Goal: Ask a question: Seek information or help from site administrators or community

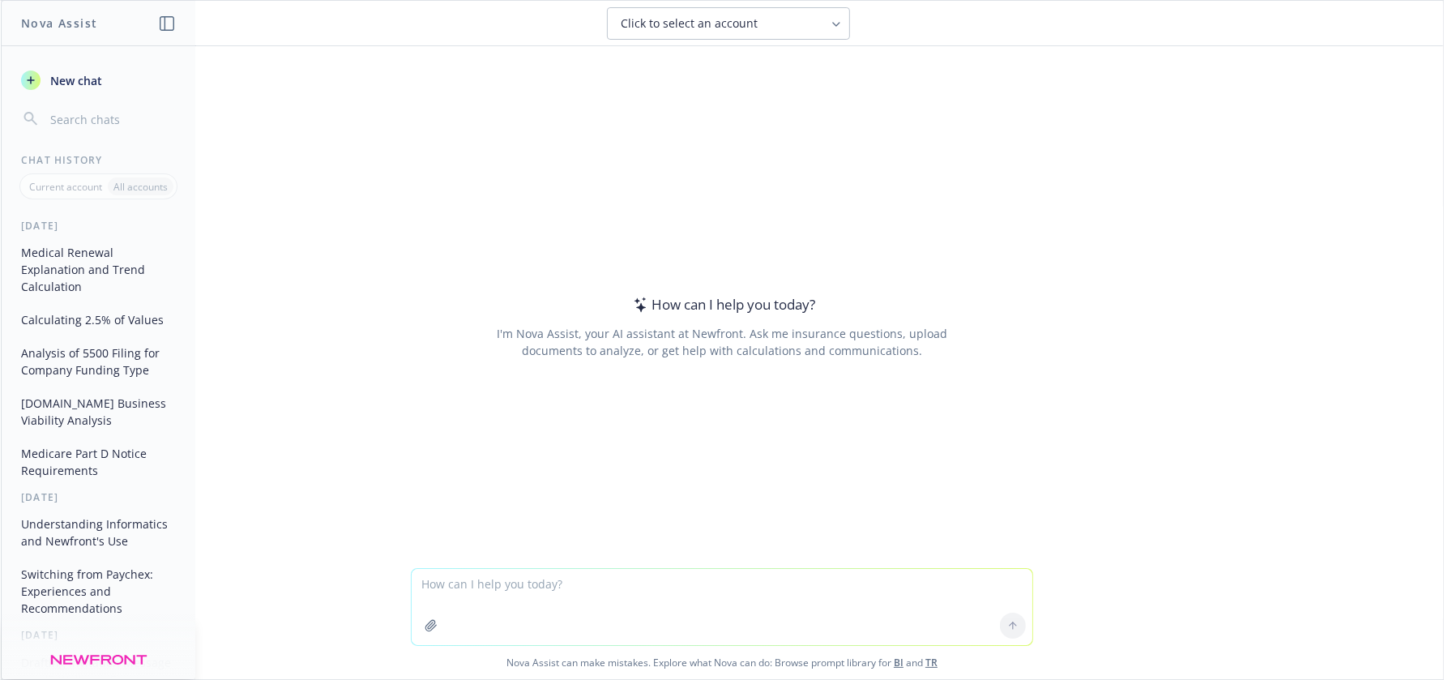
click at [519, 601] on textarea at bounding box center [722, 607] width 621 height 76
type textarea "is there a maximum number of plans a group can offer employees in small group?"
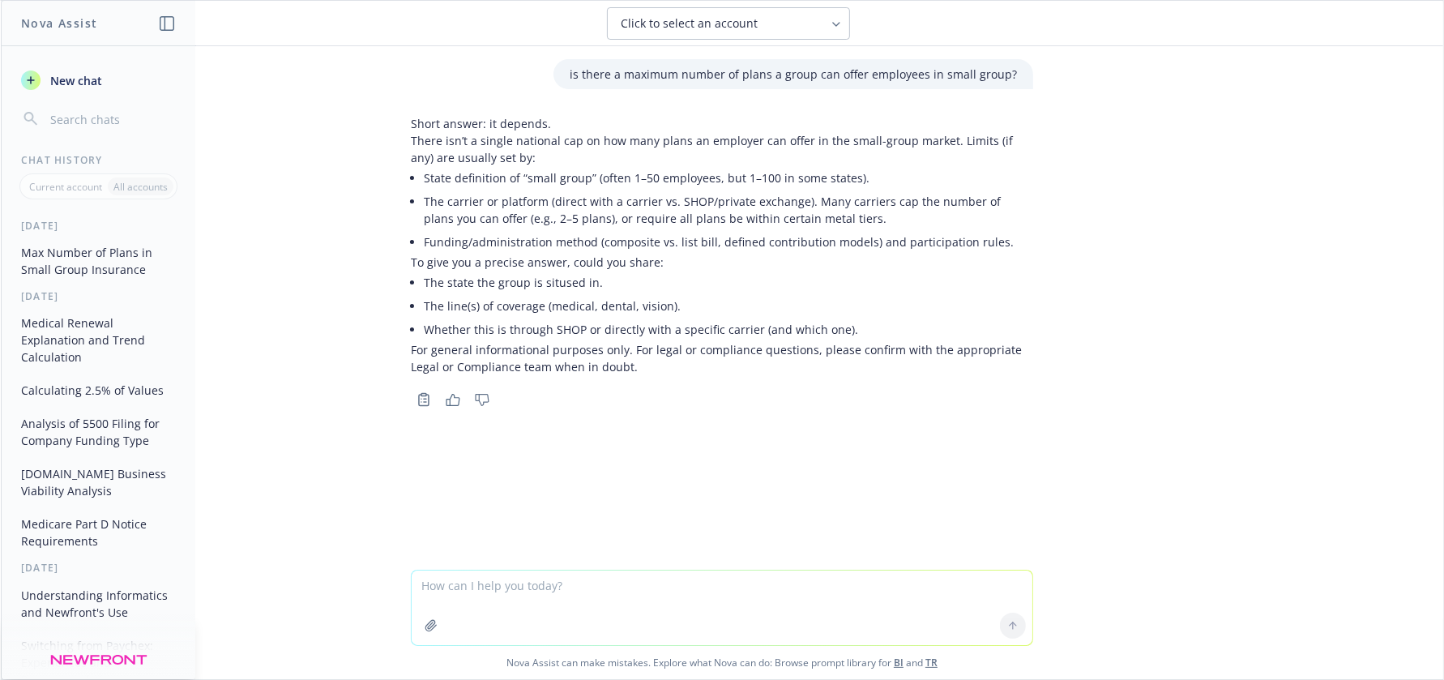
click at [836, 214] on li "The carrier or platform (direct with a carrier vs. SHOP/private exchange). Many…" at bounding box center [728, 210] width 609 height 41
click at [498, 597] on textarea at bounding box center [722, 608] width 621 height 75
type textarea "IN [GEOGRAPHIC_DATA], does Anthem limit the number of plans a company can offer…"
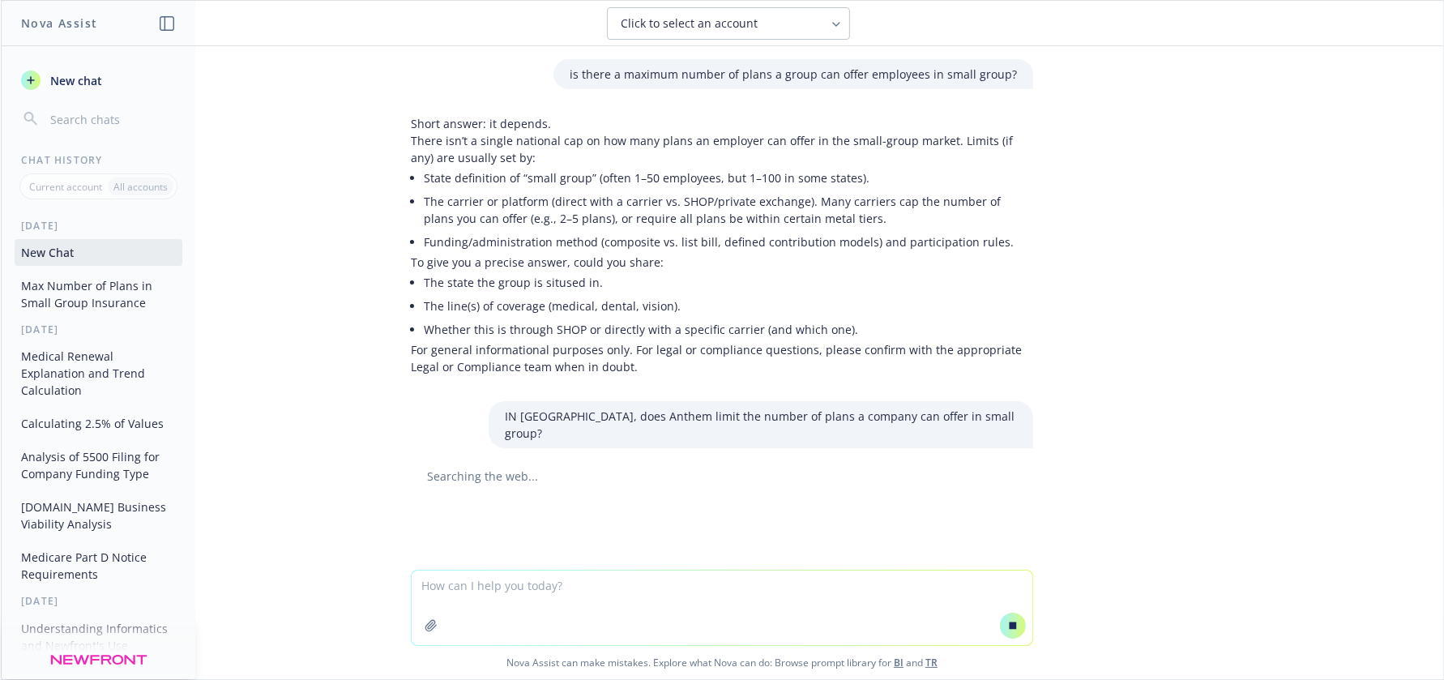
click at [534, 591] on textarea at bounding box center [722, 608] width 621 height 75
click at [485, 584] on textarea "Situs" at bounding box center [722, 607] width 621 height 76
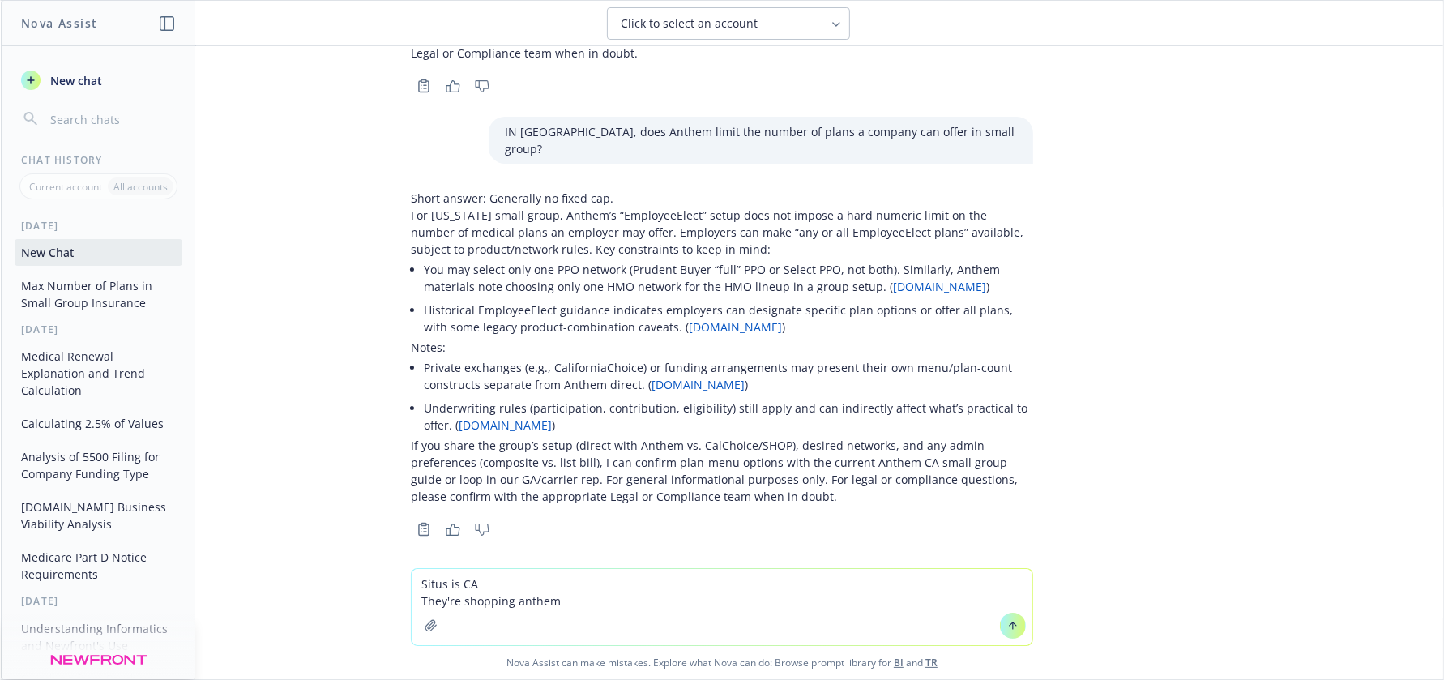
scroll to position [324, 0]
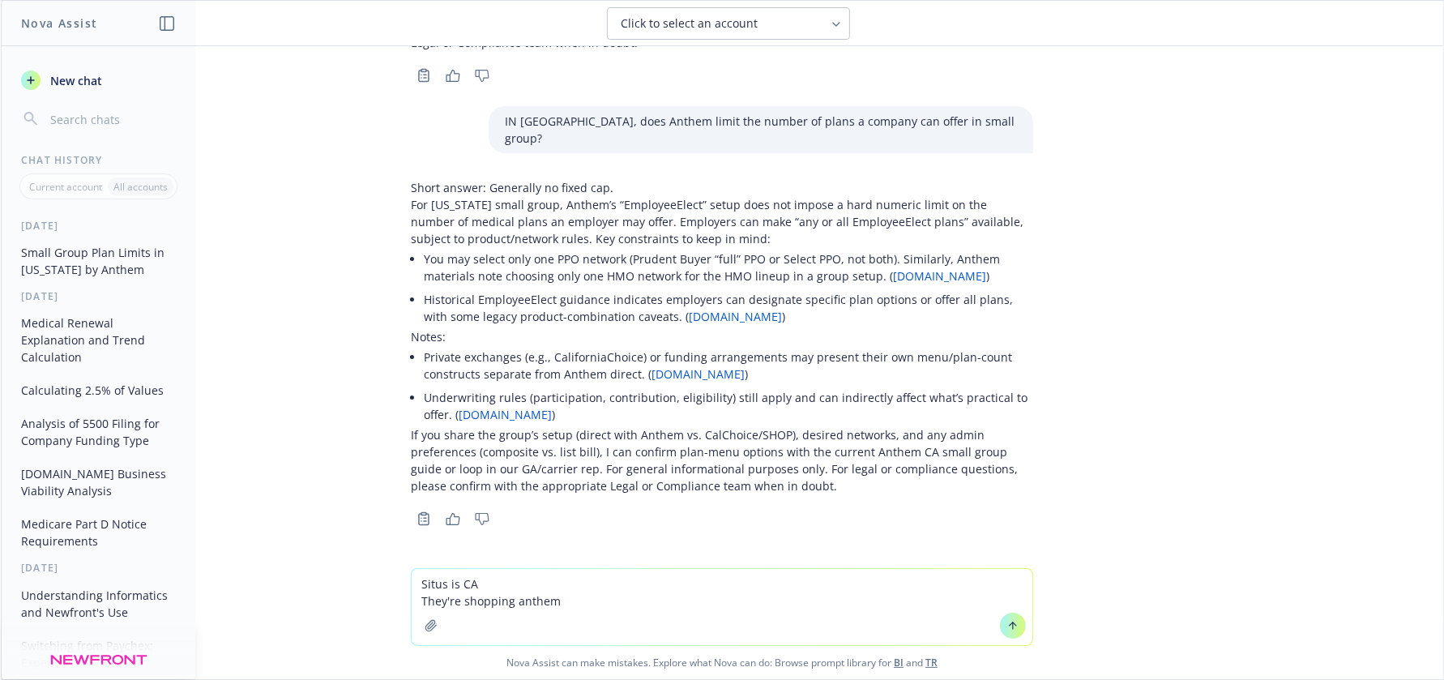
drag, startPoint x: 562, startPoint y: 600, endPoint x: 403, endPoint y: 604, distance: 159.7
click at [403, 604] on div "Situs is CA They're shopping anthem Nova Assist can make mistakes. Explore what…" at bounding box center [722, 623] width 1443 height 111
type textarea "Situs is CA"
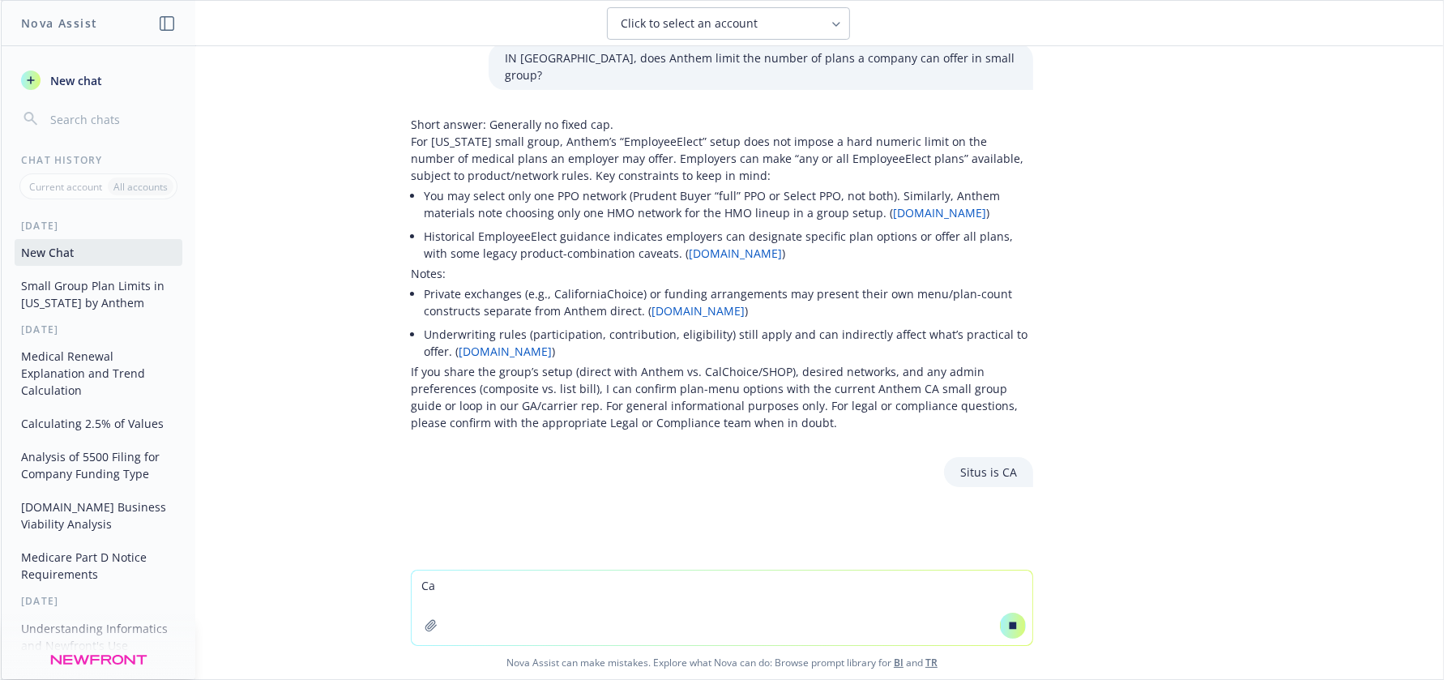
scroll to position [361, 0]
drag, startPoint x: 618, startPoint y: 593, endPoint x: 631, endPoint y: 592, distance: 13.9
click at [623, 593] on textarea "Can they offer [PERSON_NAME] HMO small group?" at bounding box center [722, 607] width 621 height 76
click at [637, 587] on textarea "Can they offer [PERSON_NAME] HMO small group?" at bounding box center [722, 607] width 621 height 76
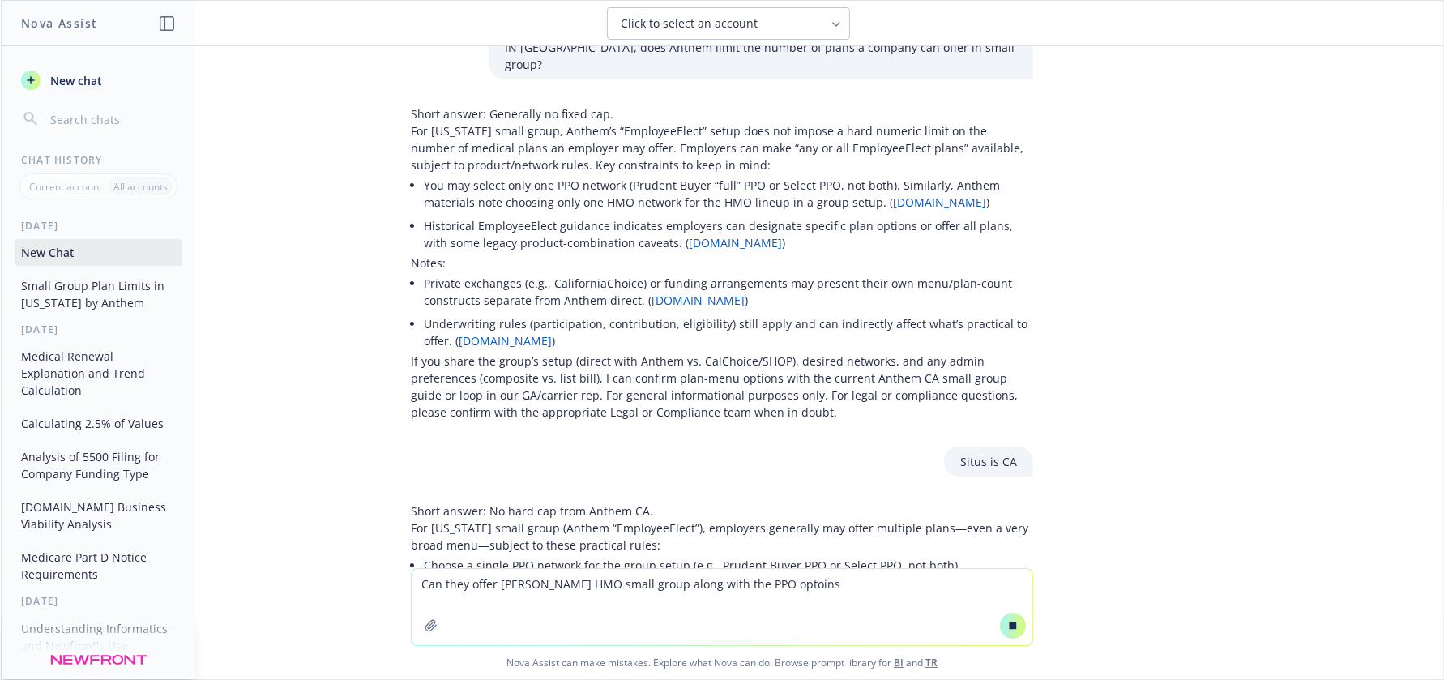
type textarea "Can they offer [PERSON_NAME] HMO small group along with the PPO optoins?"
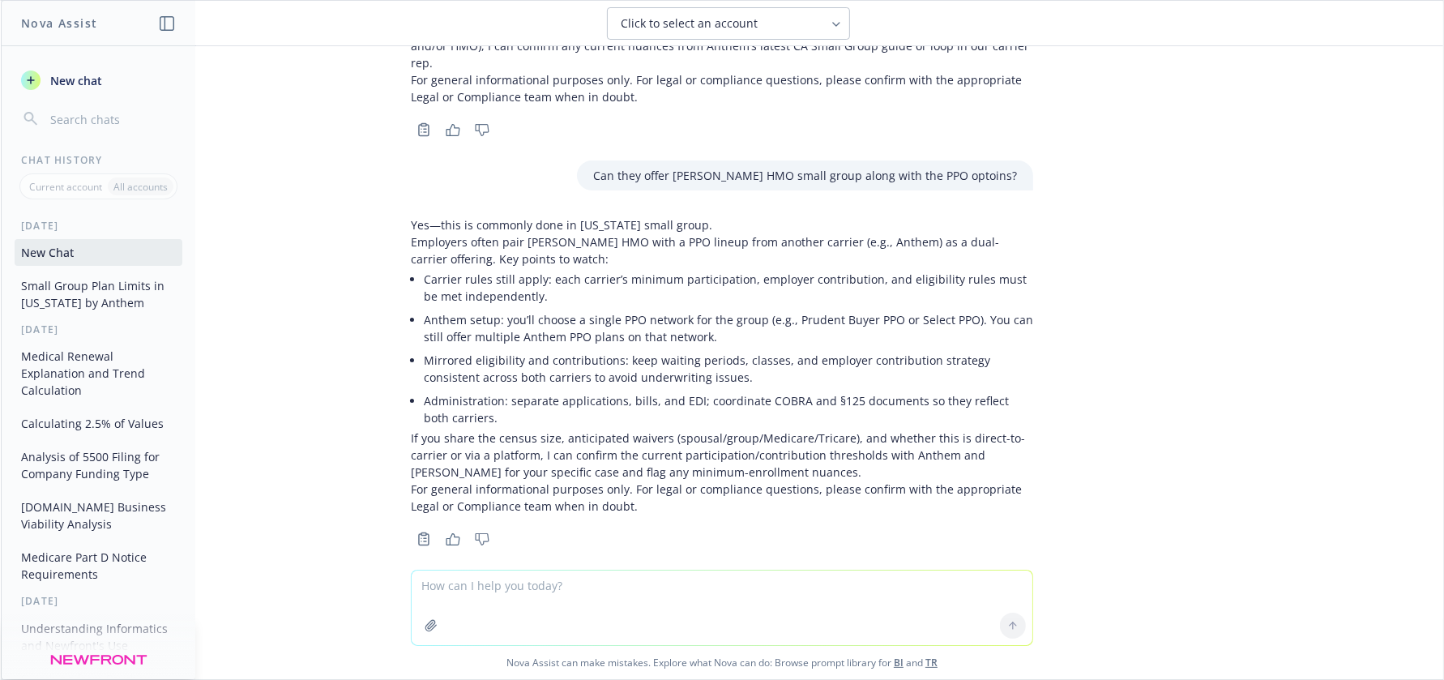
scroll to position [1049, 0]
drag, startPoint x: 490, startPoint y: 574, endPoint x: 494, endPoint y: 590, distance: 16.5
click at [491, 584] on textarea at bounding box center [722, 608] width 621 height 75
click at [496, 591] on textarea at bounding box center [722, 608] width 621 height 75
type textarea "as a benefits expert, would you recommend any of these options for renewal?"
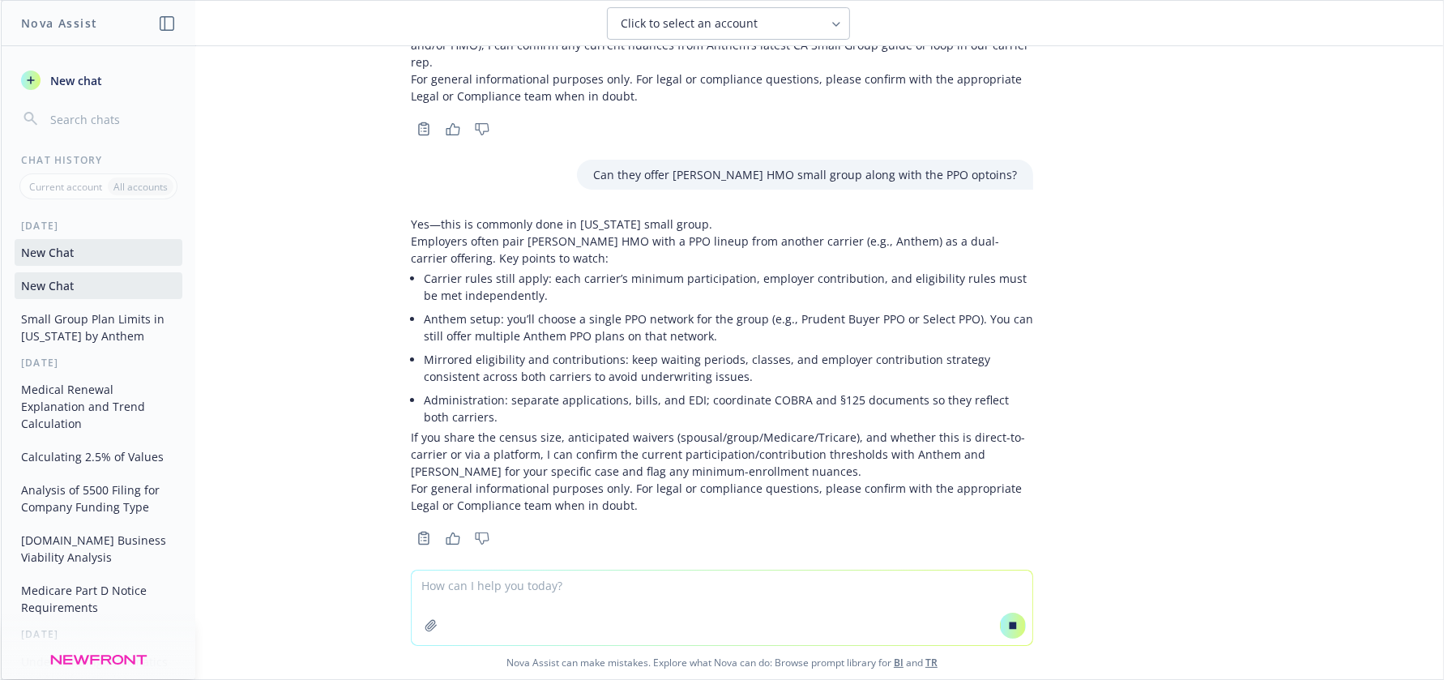
scroll to position [1027, 0]
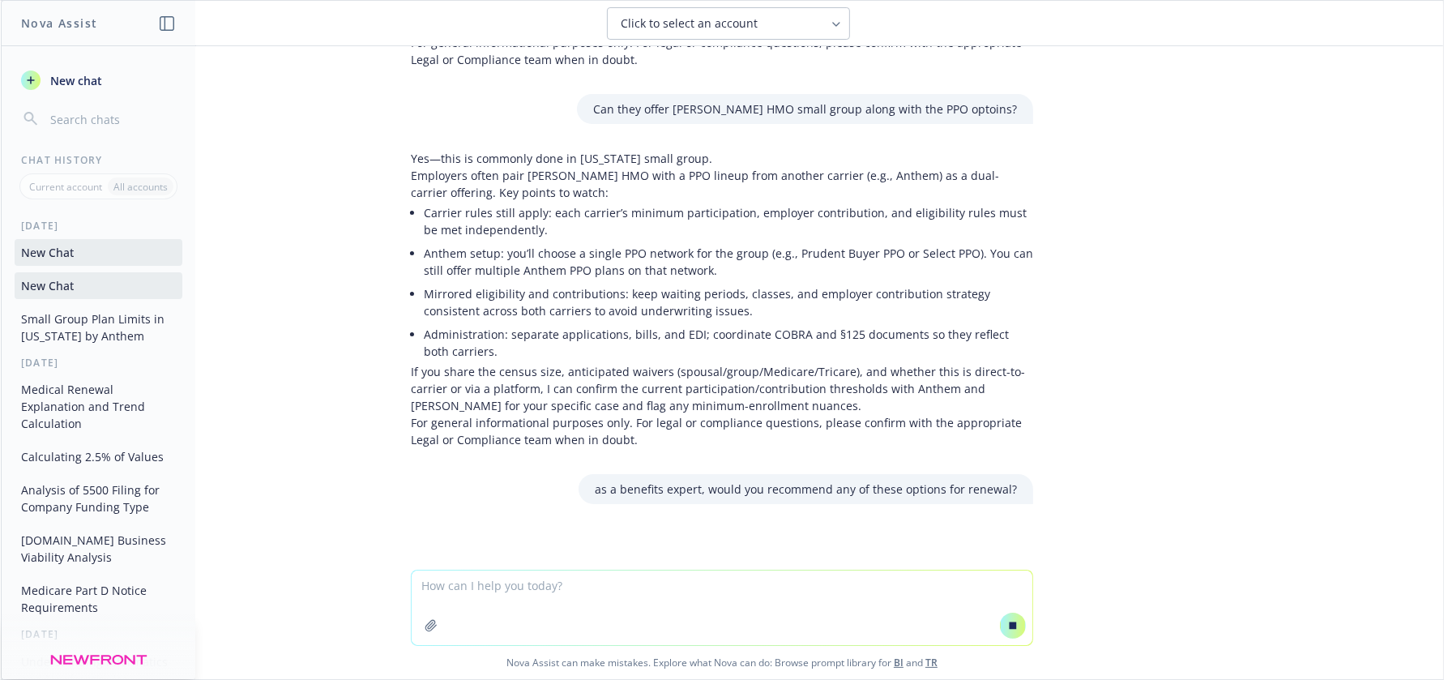
click at [1015, 627] on button at bounding box center [1013, 626] width 26 height 26
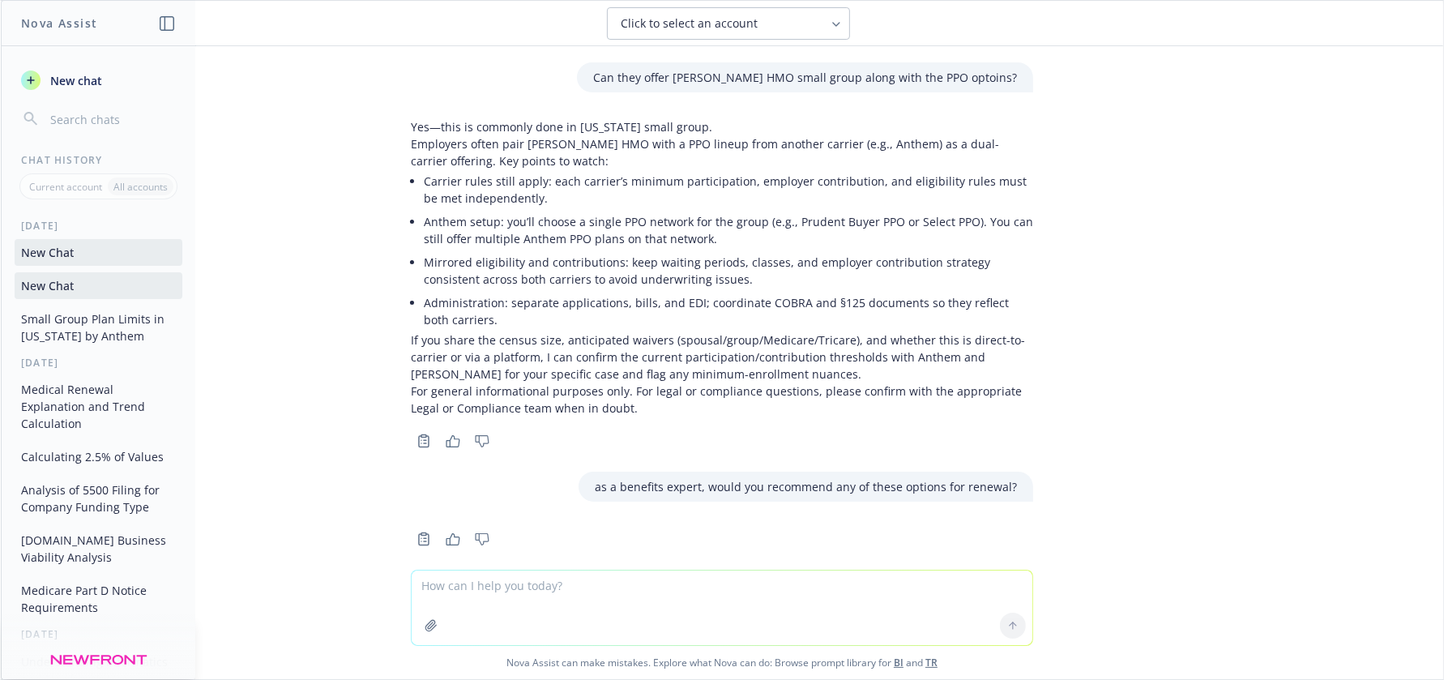
scroll to position [1146, 0]
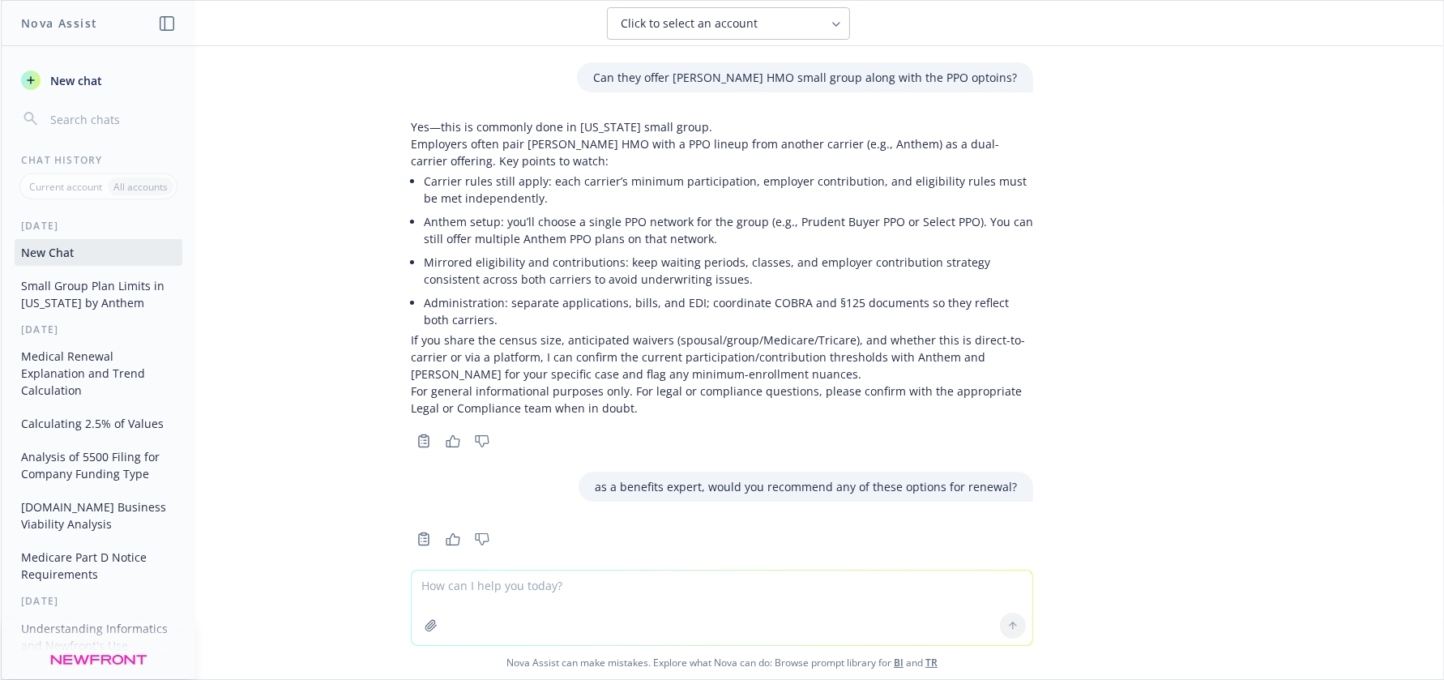
click at [736, 609] on textarea at bounding box center [722, 608] width 621 height 75
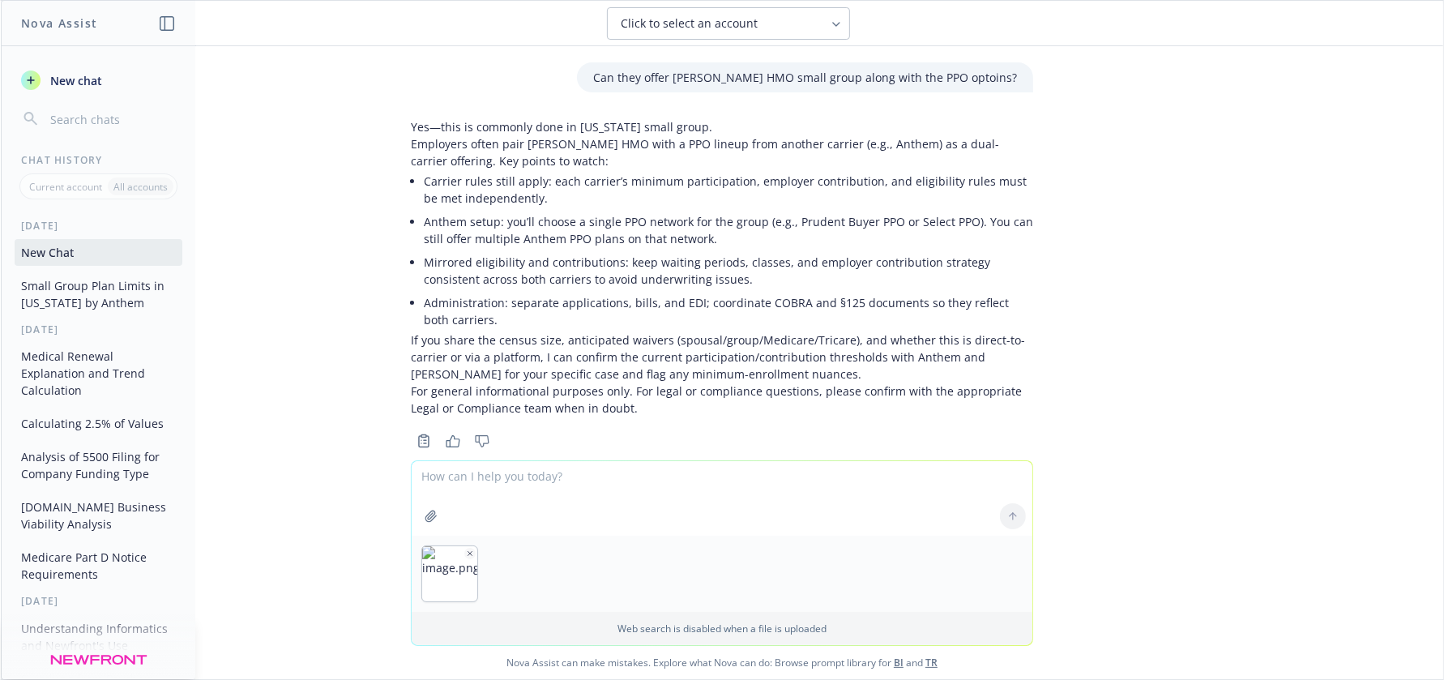
drag, startPoint x: 655, startPoint y: 405, endPoint x: 641, endPoint y: 425, distance: 24.5
click at [655, 406] on div "Yes—this is commonly done in [US_STATE] small group. Employers often pair [PERS…" at bounding box center [722, 282] width 622 height 340
click at [562, 514] on textarea at bounding box center [722, 498] width 621 height 75
click at [1002, 516] on div at bounding box center [1013, 516] width 39 height 39
click at [1006, 515] on div at bounding box center [1013, 516] width 39 height 39
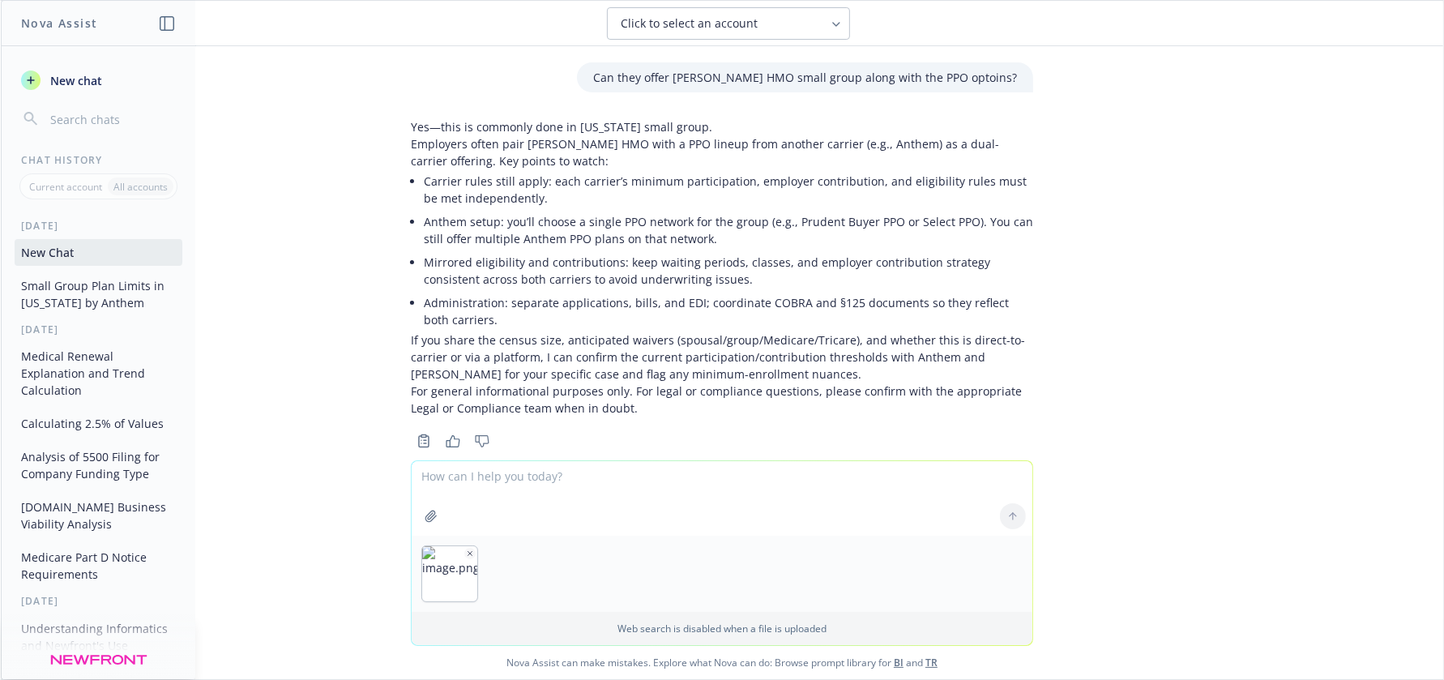
drag, startPoint x: 637, startPoint y: 494, endPoint x: 741, endPoint y: 525, distance: 108.2
click at [642, 501] on textarea at bounding box center [722, 498] width 621 height 75
click at [1014, 520] on div at bounding box center [1013, 516] width 39 height 39
click at [985, 515] on textarea at bounding box center [722, 498] width 621 height 75
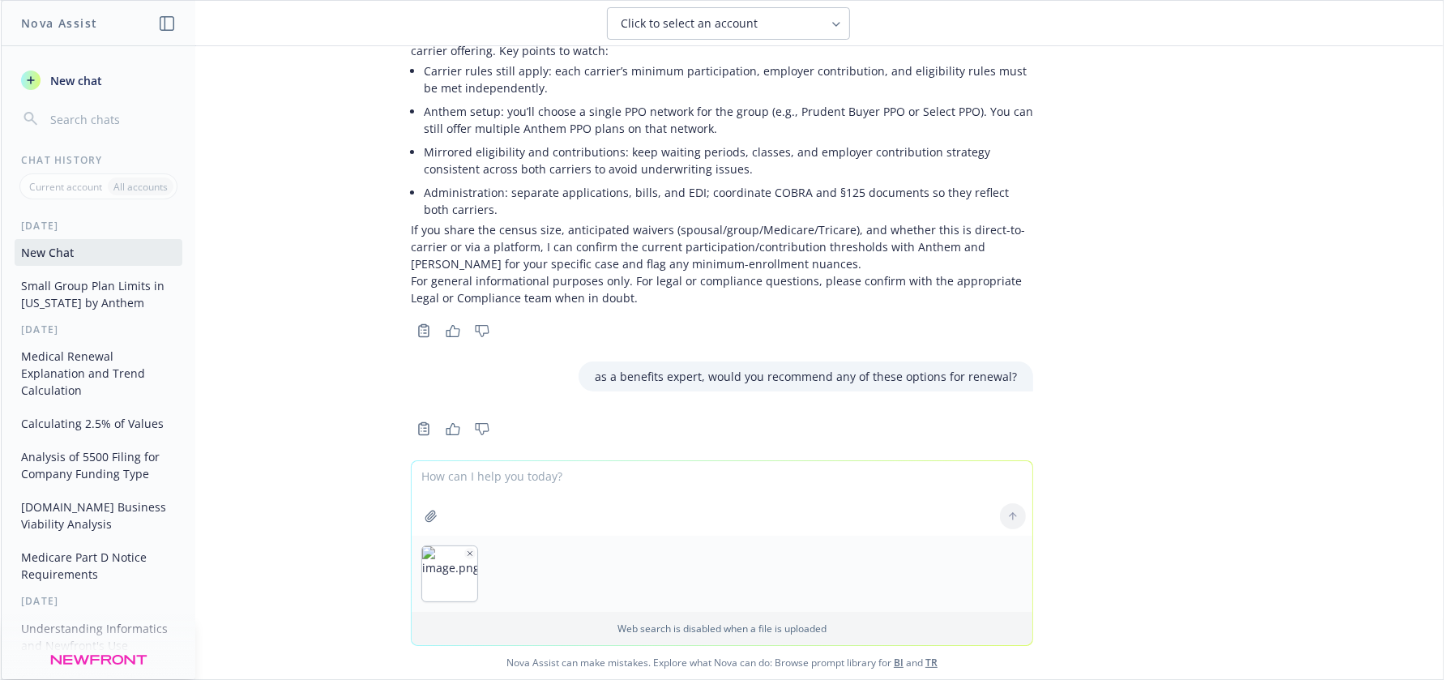
drag, startPoint x: 597, startPoint y: 463, endPoint x: 1000, endPoint y: 475, distance: 403.0
click at [617, 467] on textarea at bounding box center [722, 498] width 621 height 75
drag, startPoint x: 995, startPoint y: 521, endPoint x: 998, endPoint y: 536, distance: 15.7
click at [997, 528] on div at bounding box center [1013, 516] width 39 height 39
click at [466, 552] on icon "button" at bounding box center [470, 553] width 8 height 8
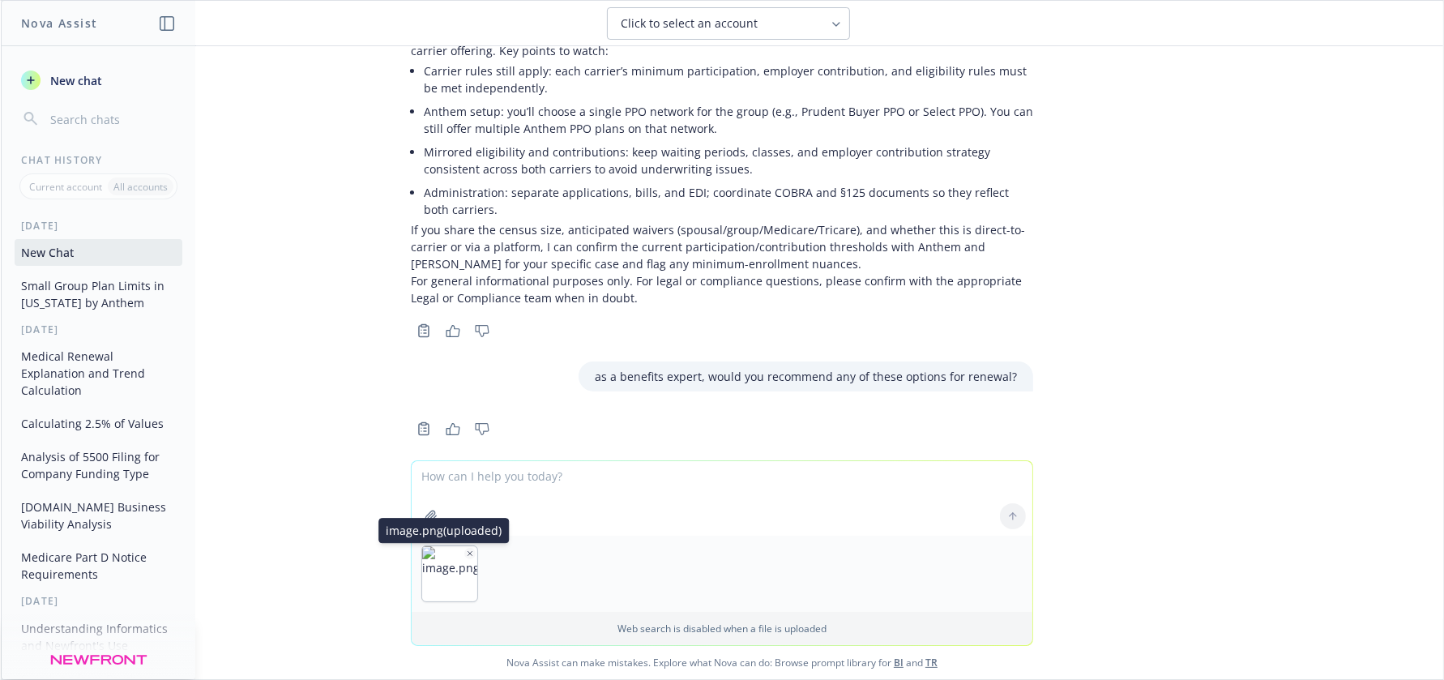
scroll to position [1146, 0]
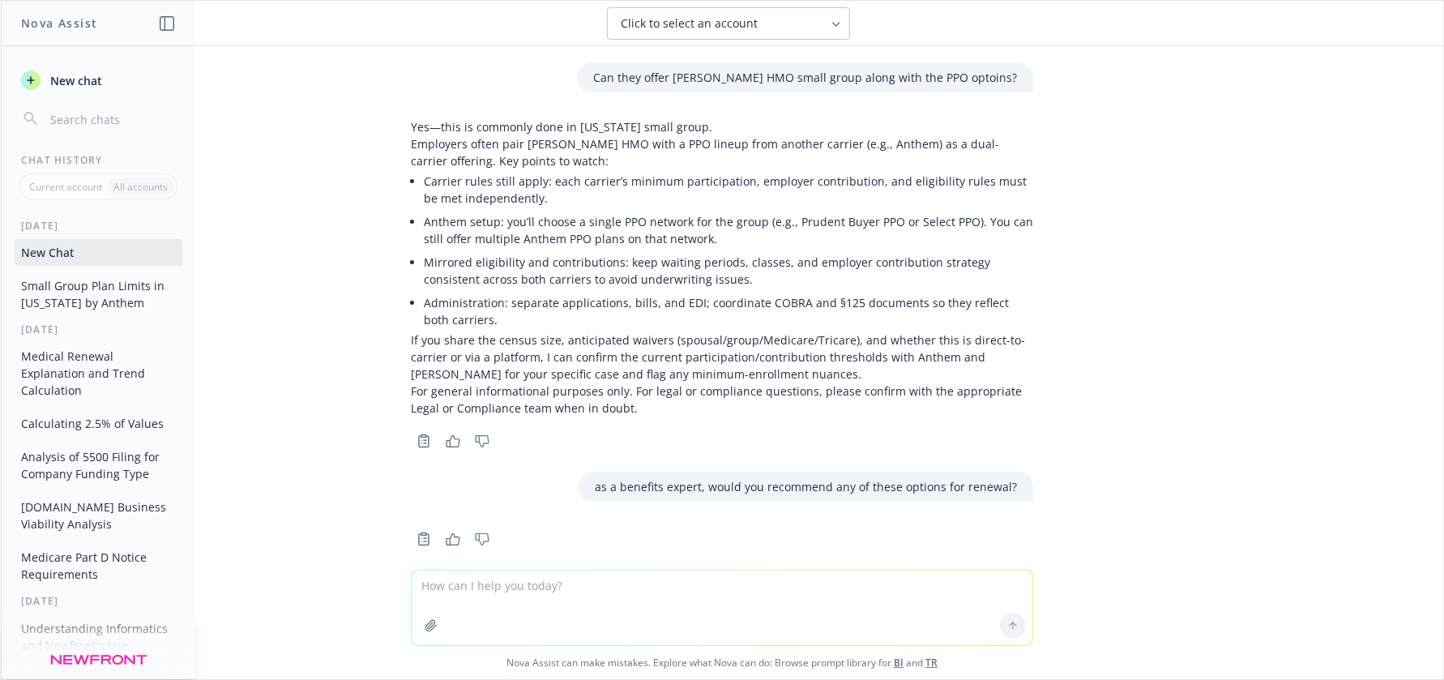
click at [526, 598] on textarea at bounding box center [722, 608] width 621 height 75
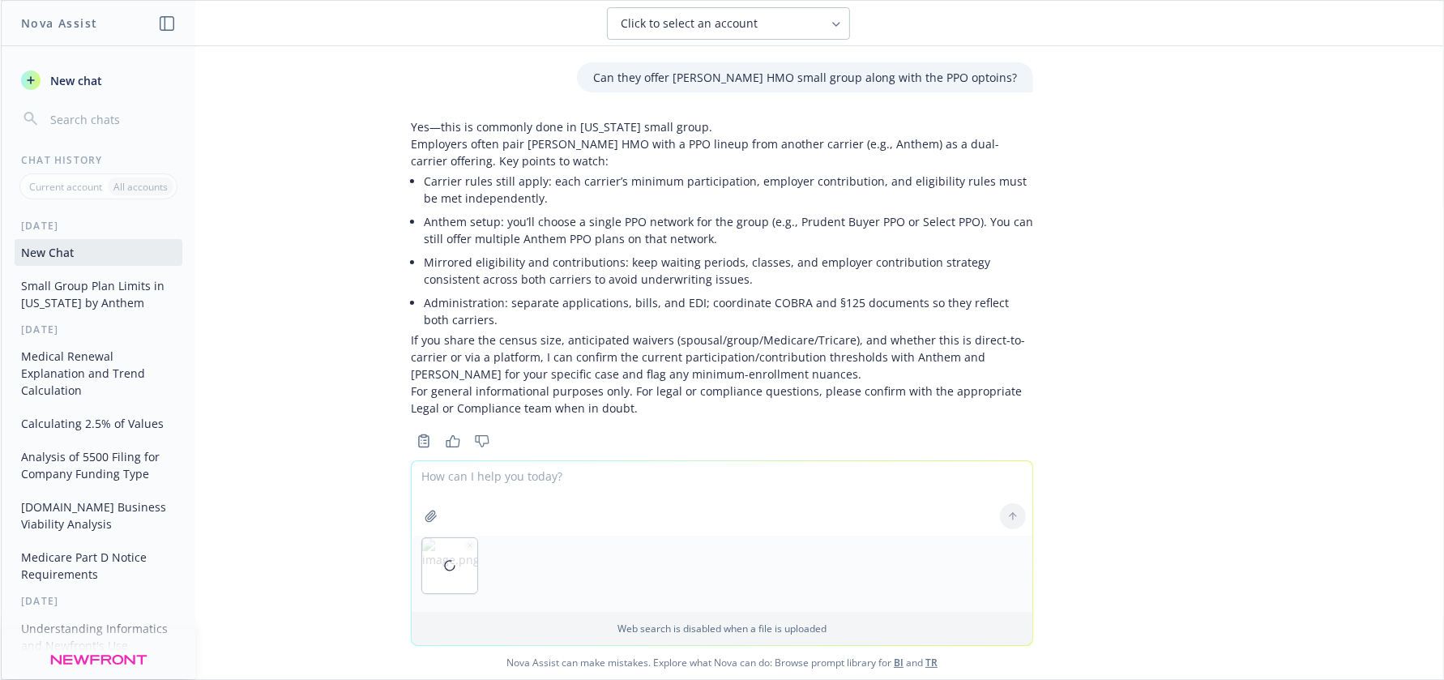
scroll to position [1256, 0]
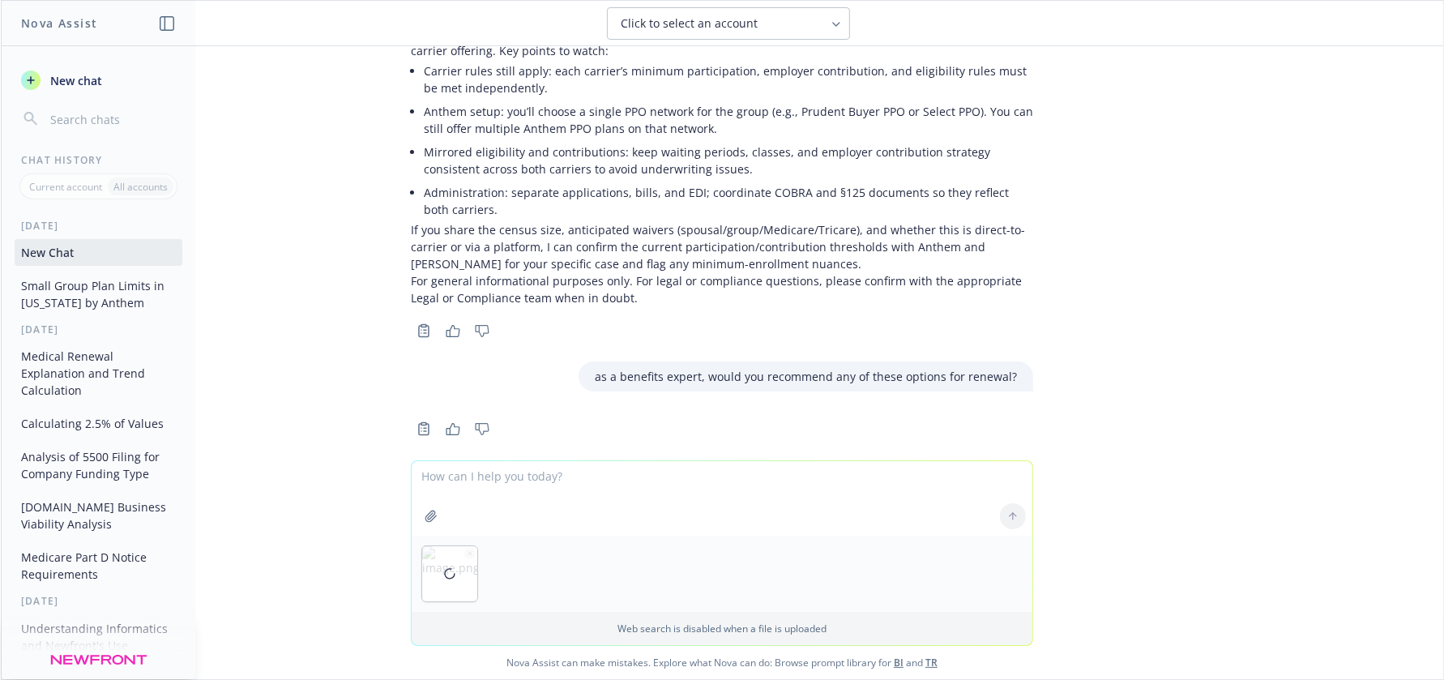
drag, startPoint x: 658, startPoint y: 352, endPoint x: 639, endPoint y: 378, distance: 31.9
click at [658, 368] on p "as a benefits expert, would you recommend any of these options for renewal?" at bounding box center [806, 376] width 422 height 17
click at [471, 481] on textarea at bounding box center [722, 498] width 621 height 75
type textarea "as a benefits expert, would you recommend any of these options for renewal?"
click at [1000, 517] on button at bounding box center [1013, 516] width 26 height 26
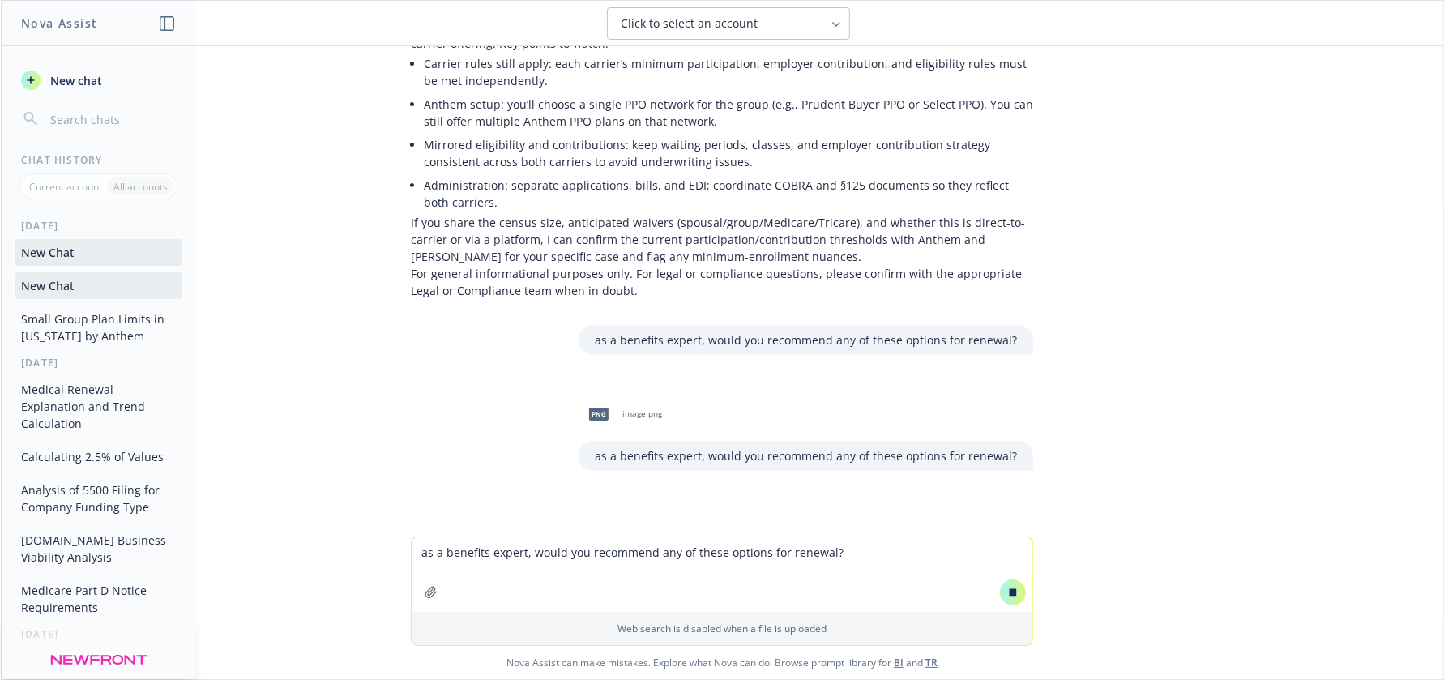
scroll to position [1193, 0]
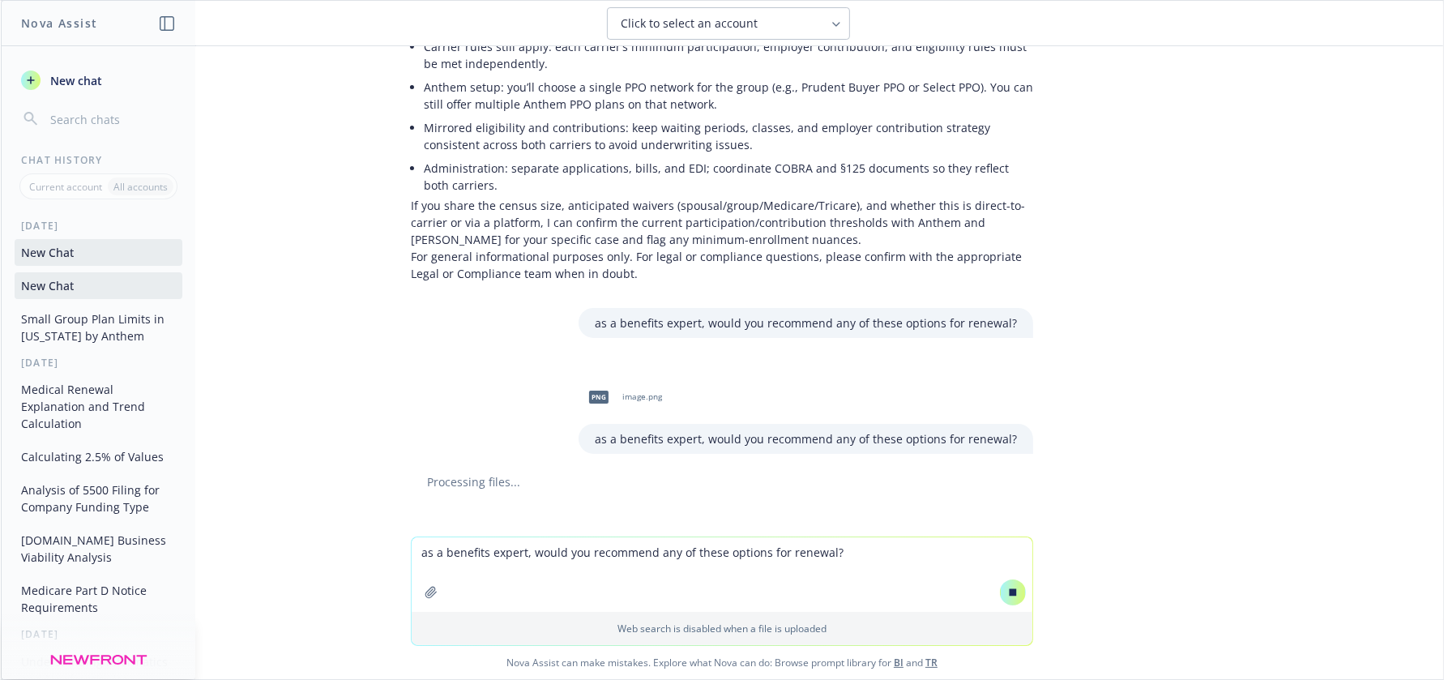
click at [553, 560] on textarea "as a benefits expert, would you recommend any of these options for renewal?" at bounding box center [722, 574] width 621 height 75
